Goal: Task Accomplishment & Management: Manage account settings

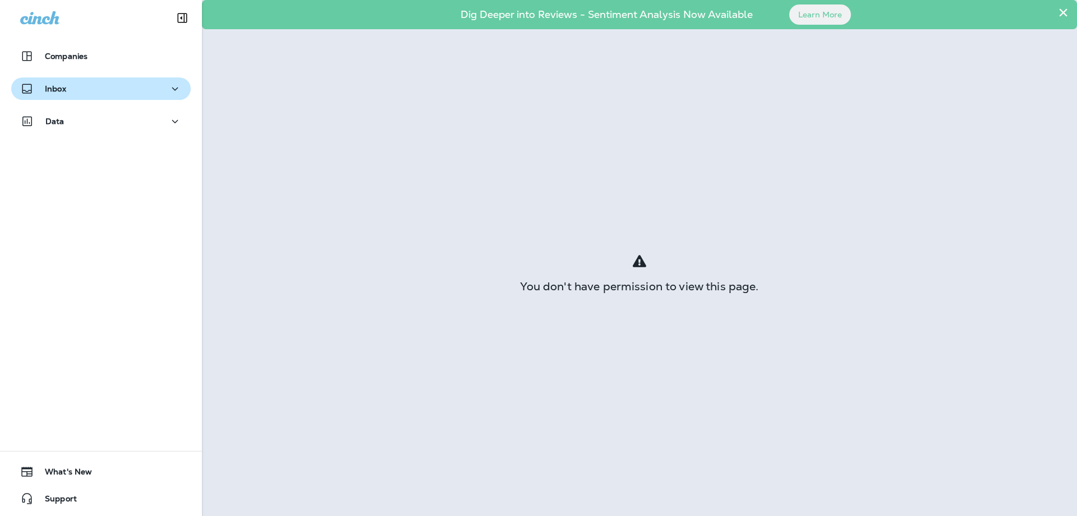
click at [66, 90] on p "Inbox" at bounding box center [55, 88] width 21 height 9
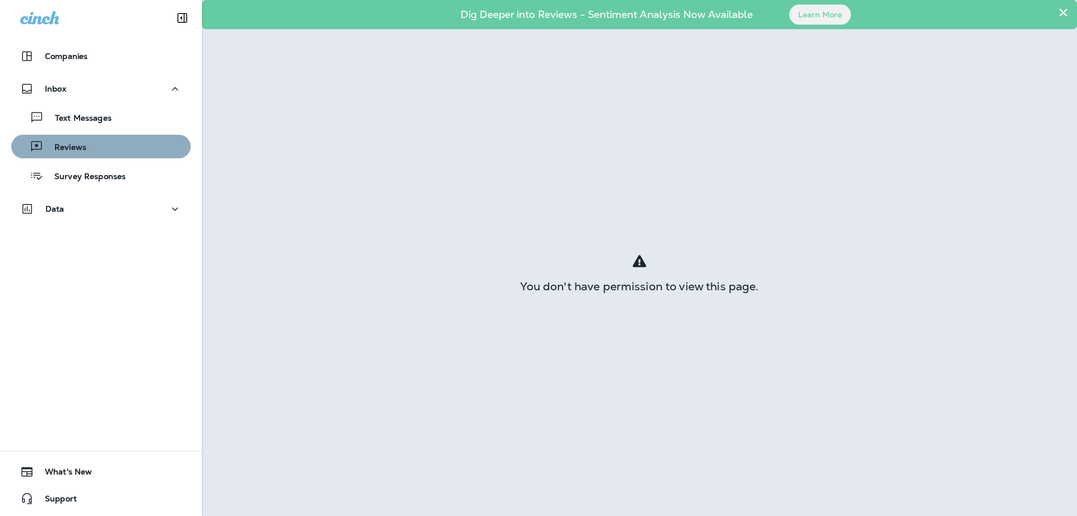
click at [74, 148] on p "Reviews" at bounding box center [64, 148] width 43 height 11
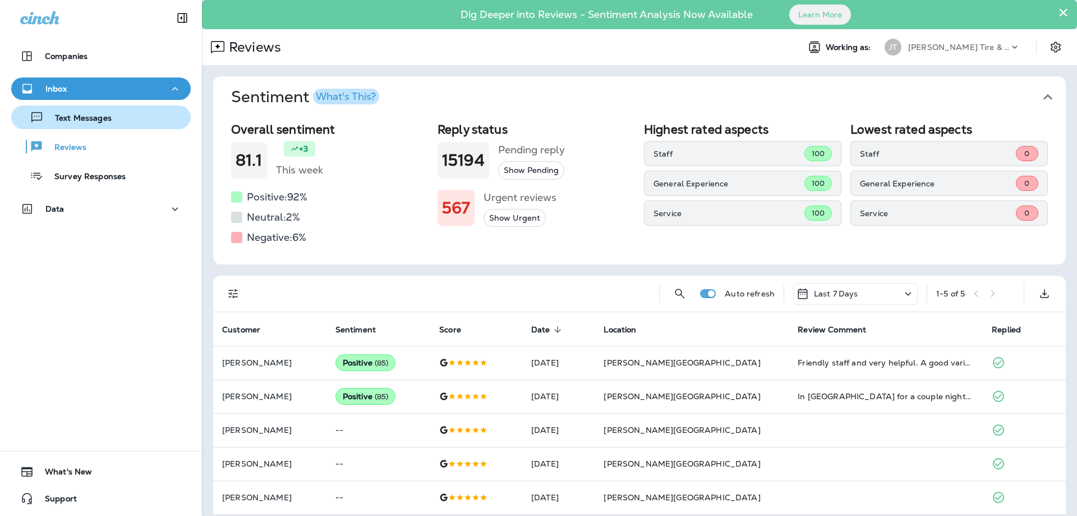
click at [79, 116] on p "Text Messages" at bounding box center [78, 118] width 68 height 11
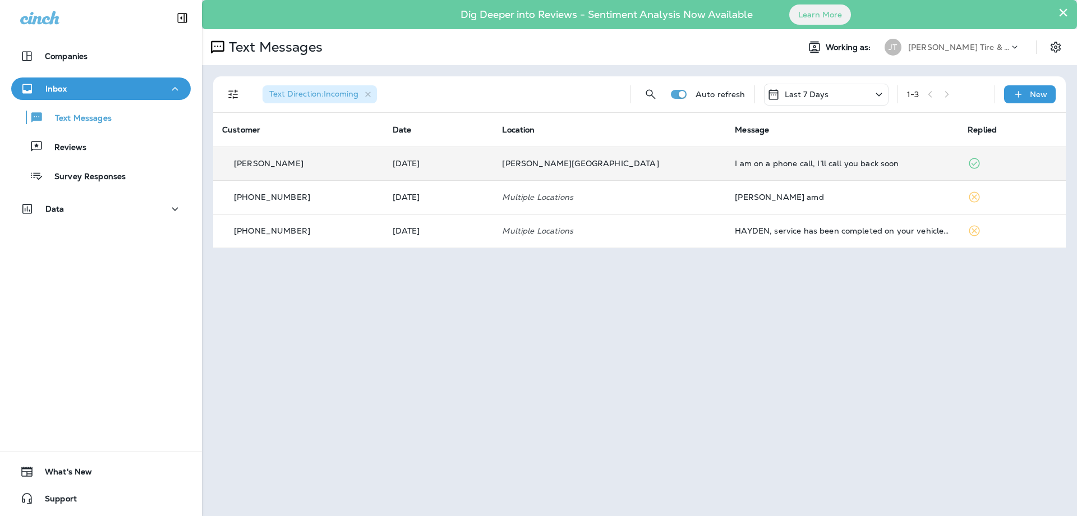
click at [968, 165] on icon at bounding box center [974, 163] width 13 height 13
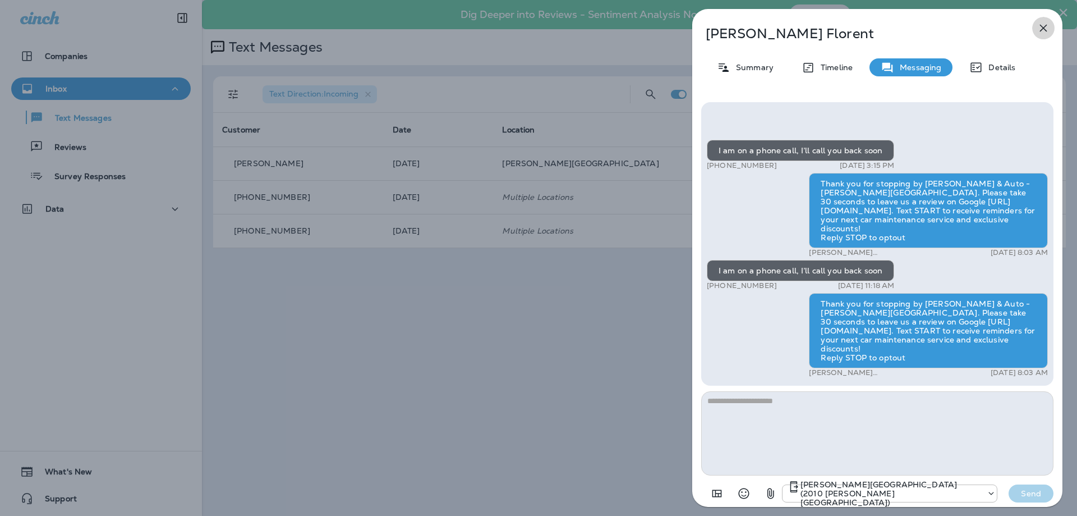
click at [1043, 31] on icon "button" at bounding box center [1043, 27] width 13 height 13
